Goal: Task Accomplishment & Management: Complete application form

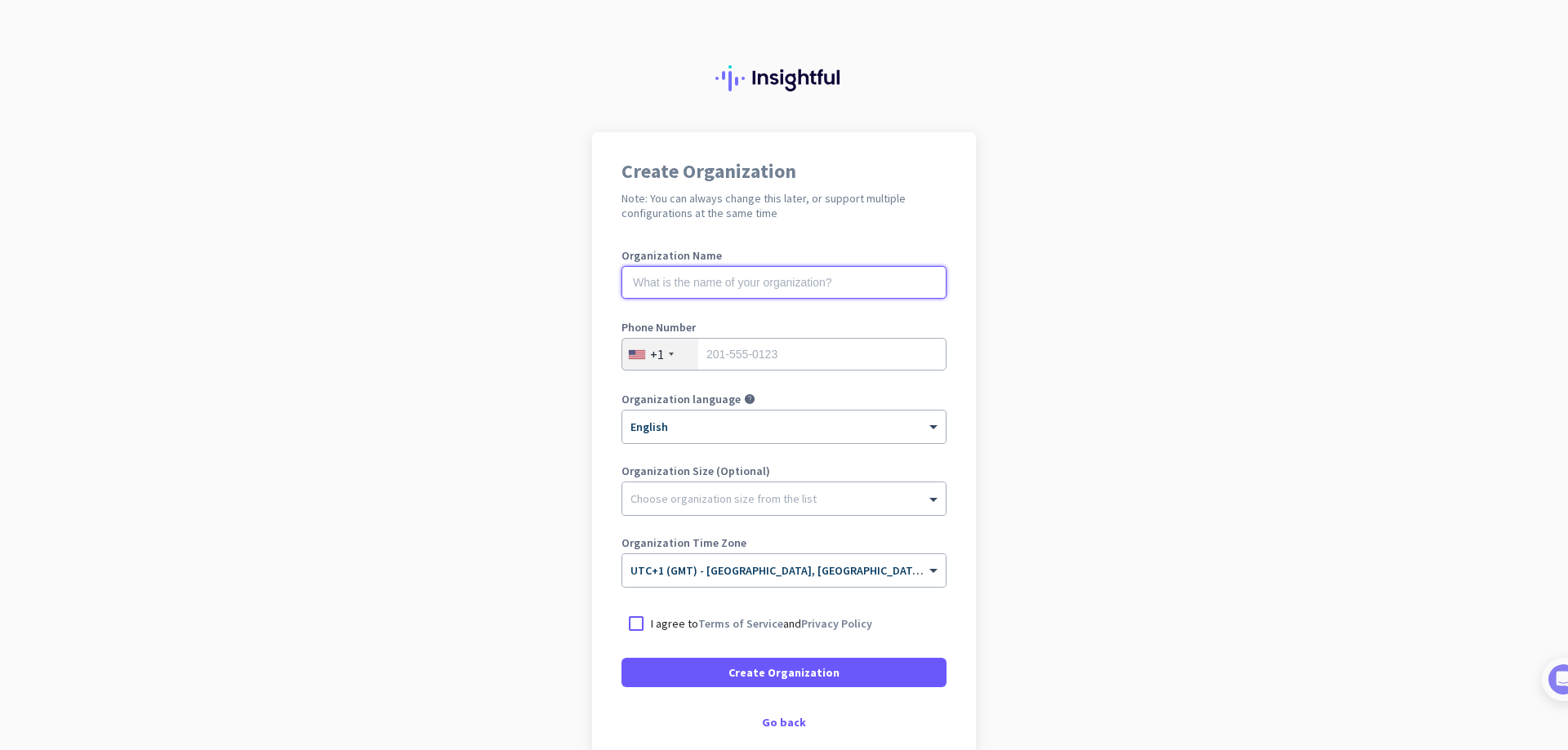
click at [748, 276] on input "text" at bounding box center [784, 282] width 325 height 32
type input "Mercor"
click at [661, 348] on div "+1" at bounding box center [660, 354] width 76 height 31
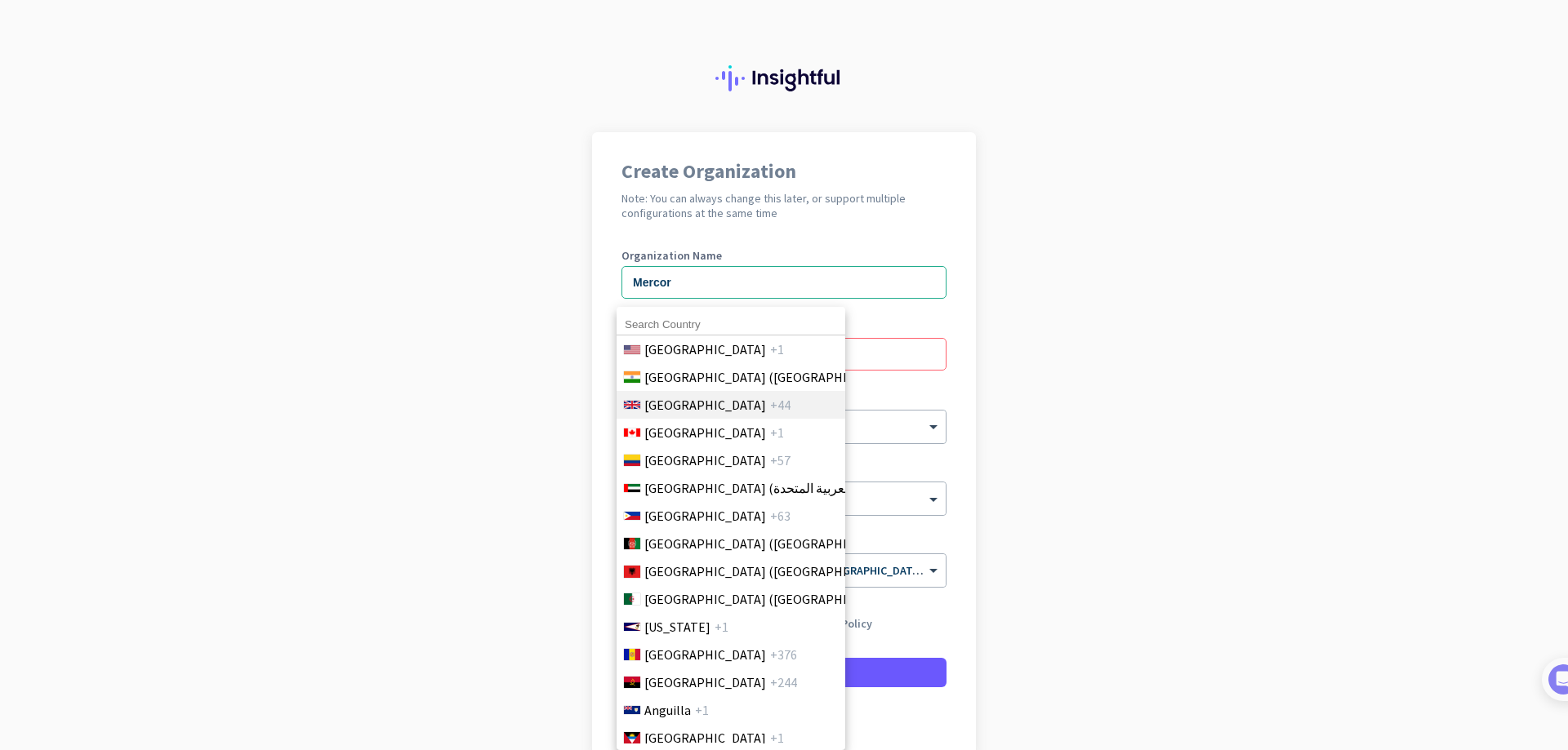
click at [713, 392] on li "United Kingdom +44" at bounding box center [730, 404] width 229 height 27
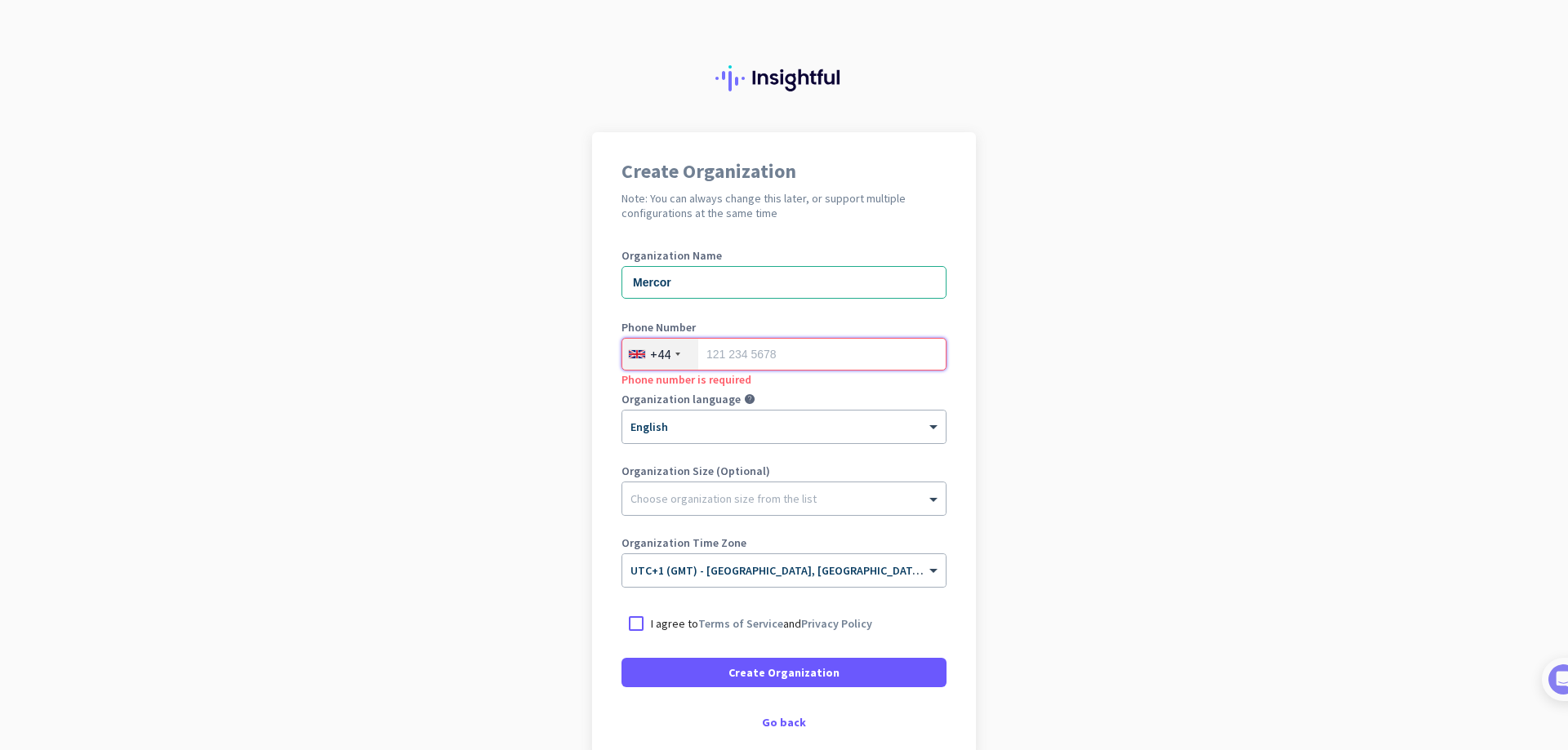
click at [788, 355] on input "tel" at bounding box center [784, 354] width 325 height 32
type input "7925872694"
click at [786, 717] on div "Go back" at bounding box center [784, 723] width 325 height 11
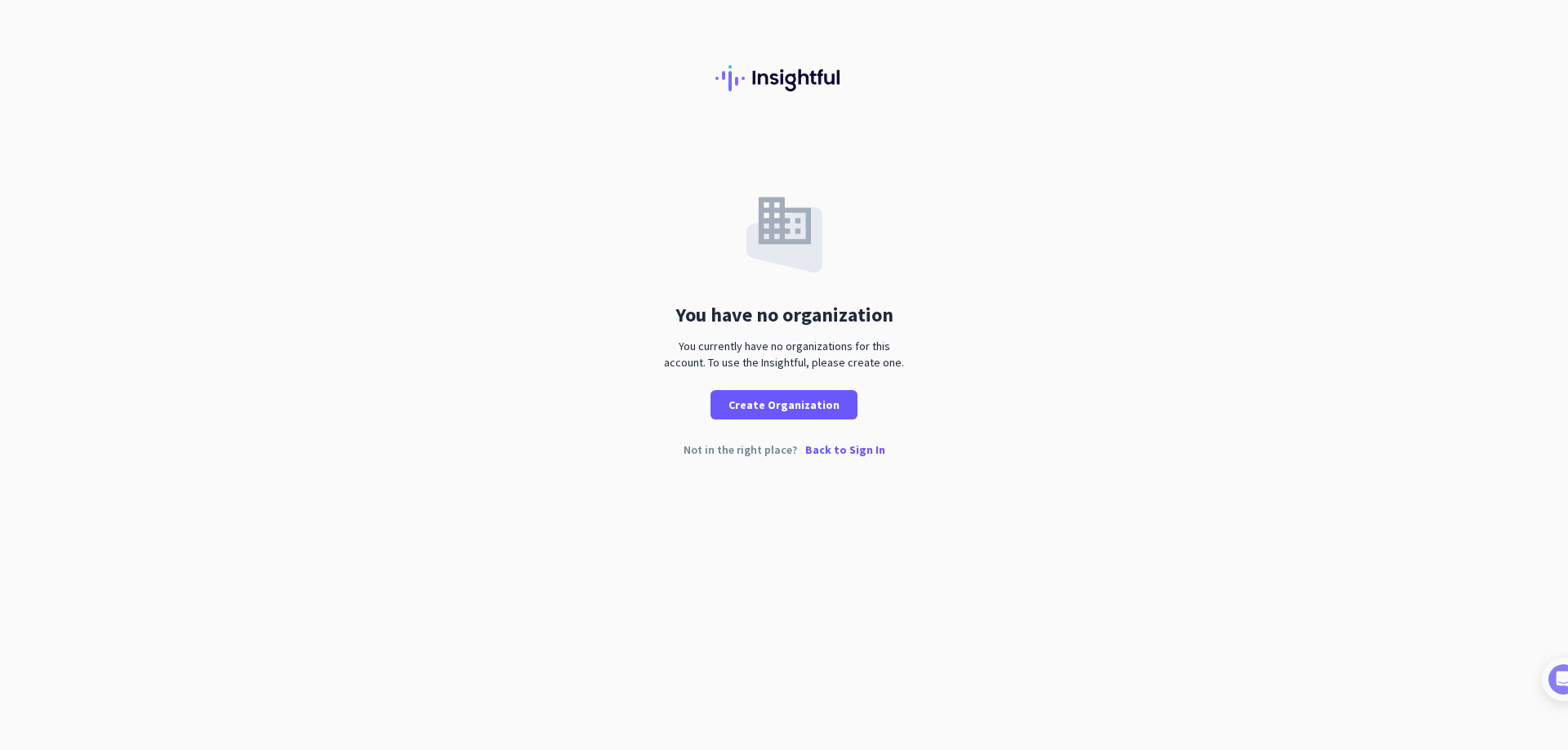
click at [833, 447] on p "Back to Sign In" at bounding box center [845, 450] width 80 height 11
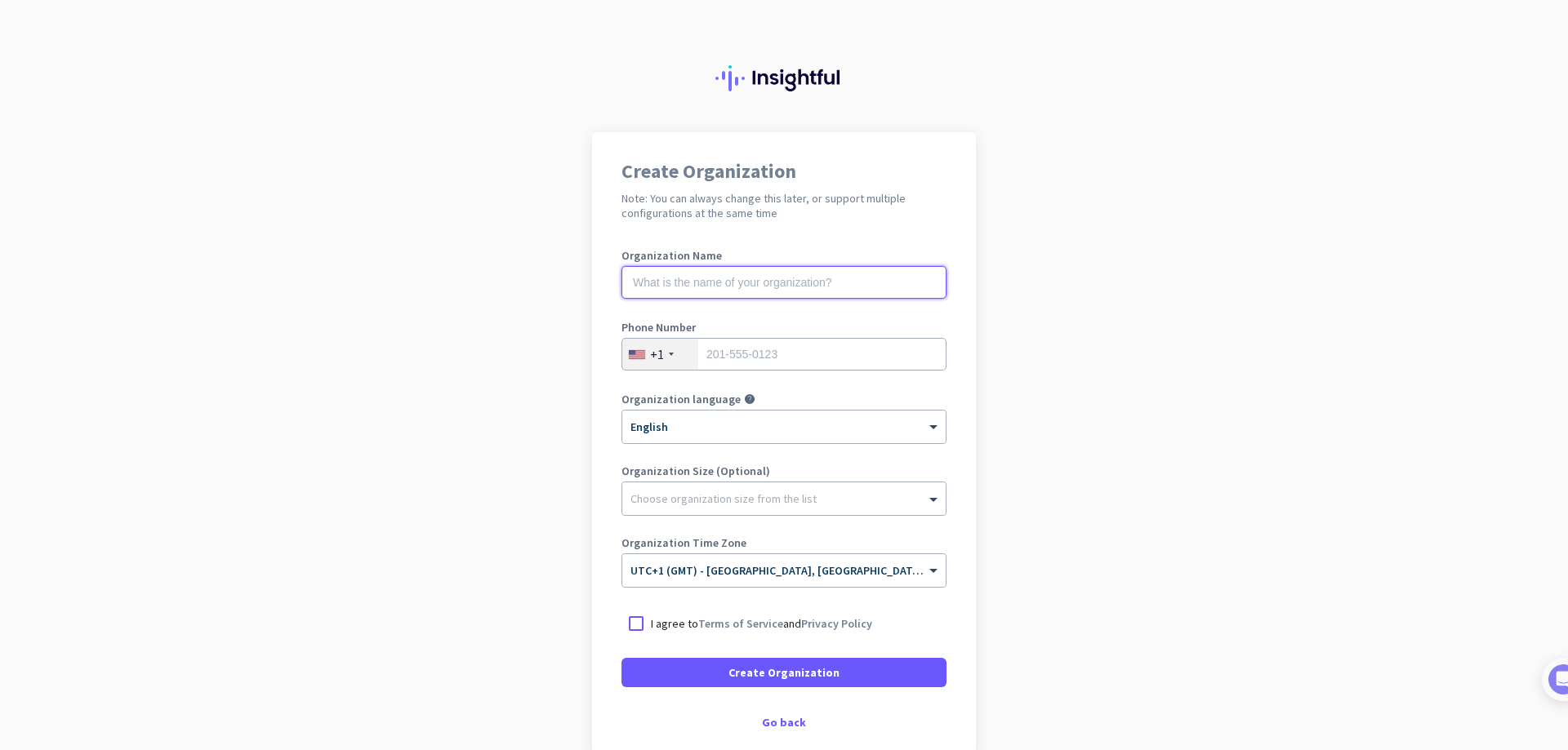
click at [723, 282] on input "text" at bounding box center [784, 282] width 325 height 32
type input "Mercor"
click at [656, 348] on div "+1" at bounding box center [657, 354] width 14 height 16
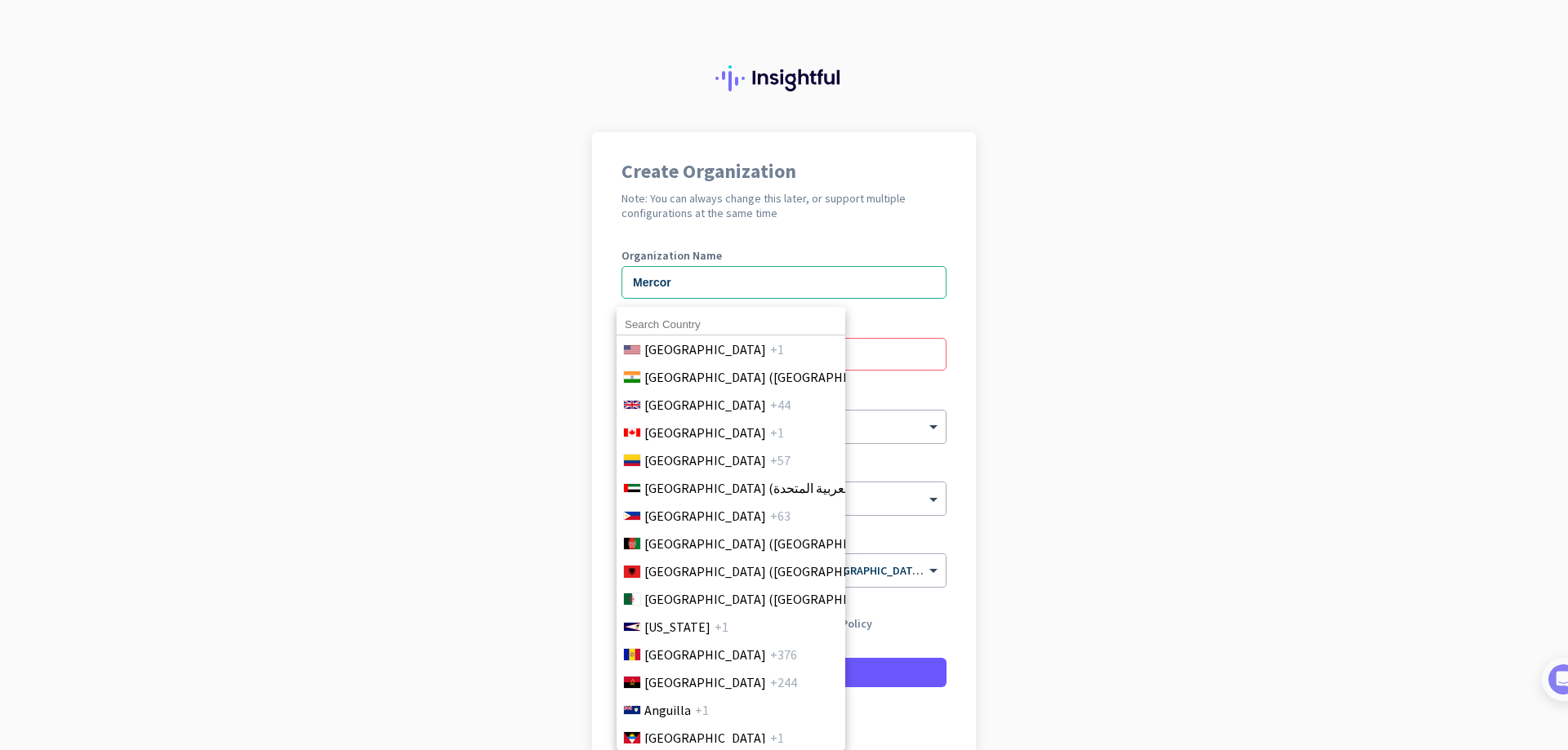
click at [680, 330] on input at bounding box center [730, 325] width 228 height 21
type input "united"
click at [727, 399] on span "[GEOGRAPHIC_DATA]" at bounding box center [705, 404] width 121 height 20
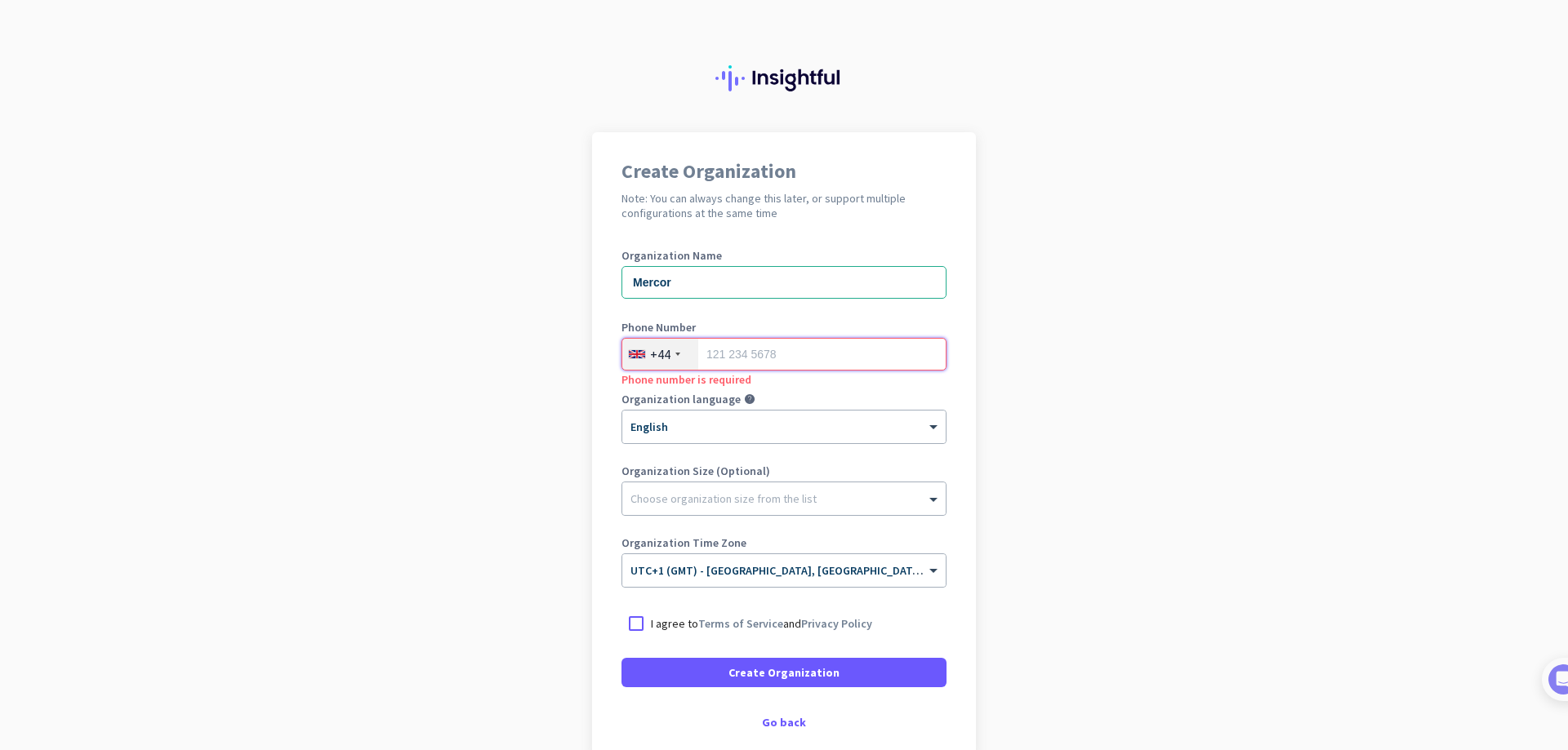
click at [767, 344] on input "tel" at bounding box center [784, 354] width 325 height 32
type input "7925872694"
click at [670, 614] on div "I agree to Terms of Service and Privacy Policy" at bounding box center [784, 623] width 325 height 29
click at [676, 622] on p "I agree to Terms of Service and Privacy Policy" at bounding box center [762, 623] width 222 height 16
click at [0, 0] on input "I agree to Terms of Service and Privacy Policy" at bounding box center [0, 0] width 0 height 0
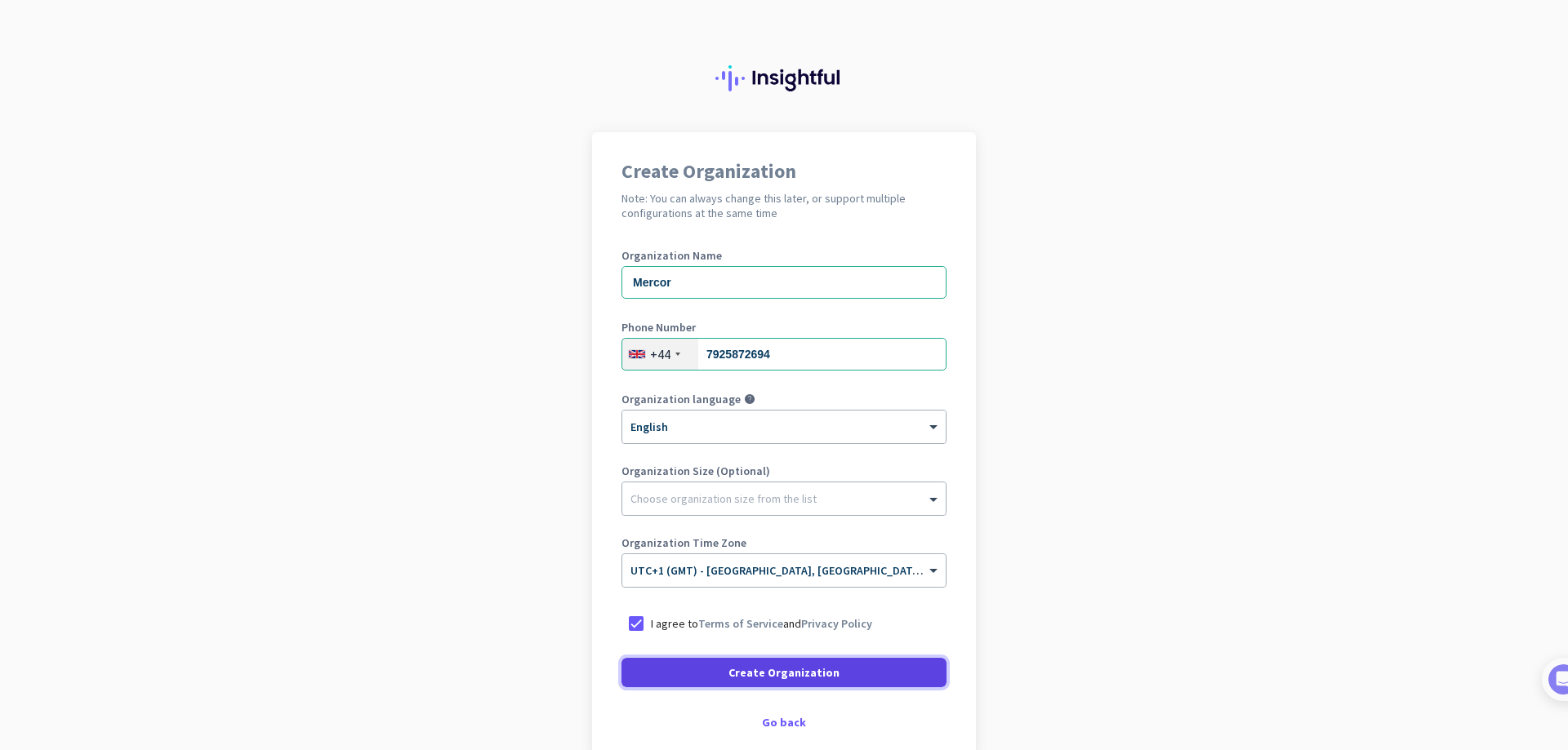
click at [745, 672] on span "Create Organization" at bounding box center [784, 672] width 111 height 16
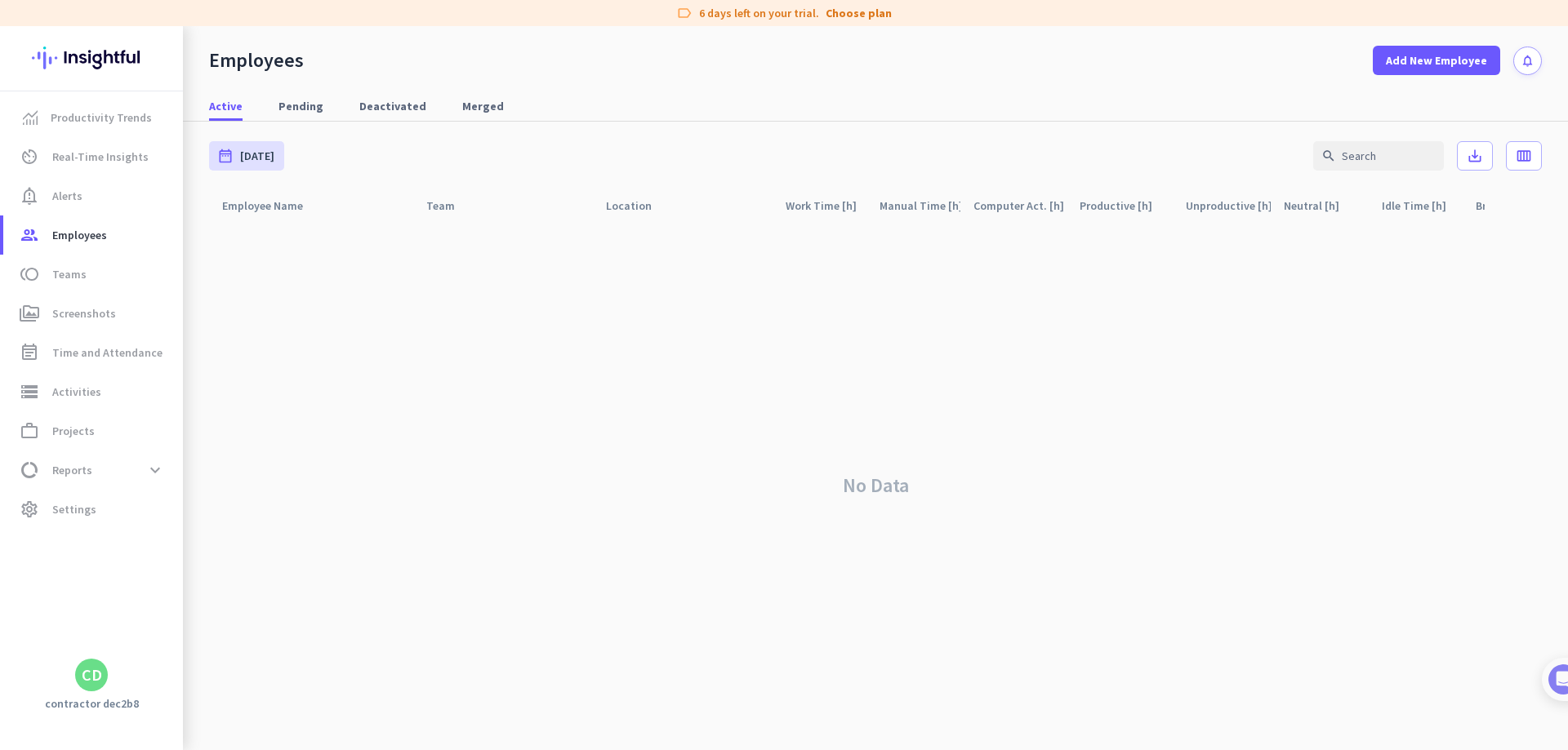
click at [92, 672] on div "CD" at bounding box center [92, 674] width 21 height 16
click at [489, 394] on div at bounding box center [784, 375] width 1568 height 750
click at [88, 679] on div "CD" at bounding box center [92, 674] width 21 height 16
click at [142, 649] on span "Sign out" at bounding box center [178, 645] width 99 height 15
